Goal: Information Seeking & Learning: Learn about a topic

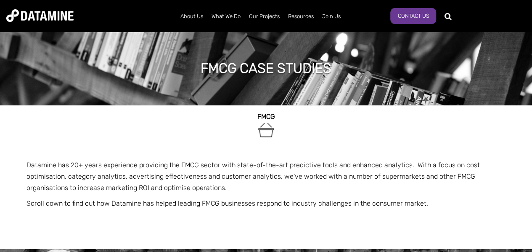
click at [201, 66] on h1 "FMCG case studies" at bounding box center [266, 68] width 131 height 19
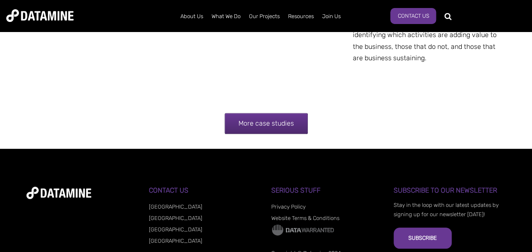
scroll to position [1711, 0]
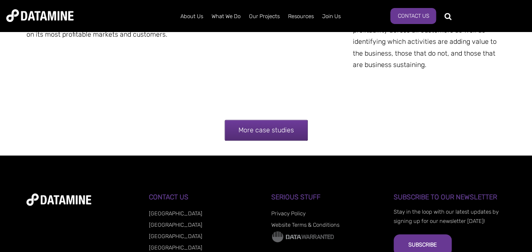
click at [235, 129] on link "More case studies" at bounding box center [266, 130] width 83 height 21
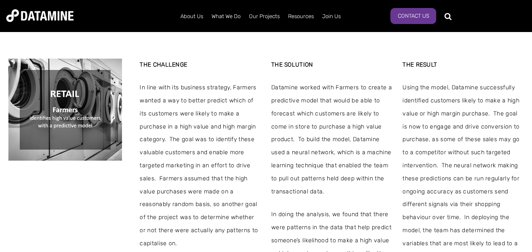
scroll to position [195, 0]
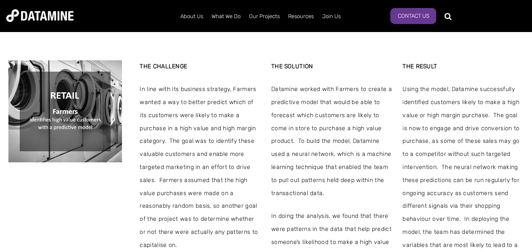
click at [156, 69] on strong "THE CHALLENGE" at bounding box center [164, 66] width 48 height 7
